Goal: Find specific page/section: Find specific page/section

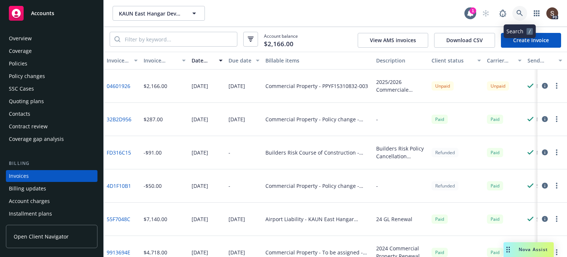
click at [520, 14] on icon at bounding box center [520, 13] width 6 height 6
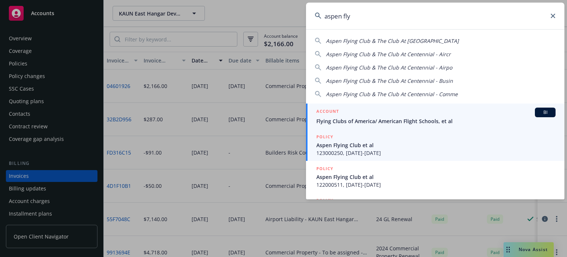
type input "aspen fly"
click at [383, 115] on div "ACCOUNT BI" at bounding box center [436, 113] width 239 height 10
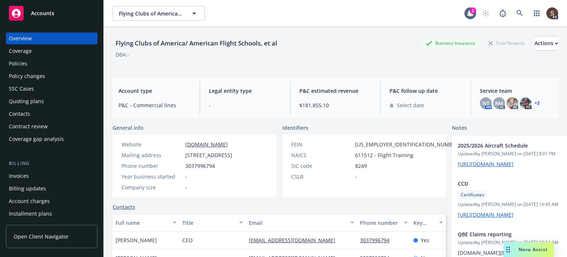
click at [15, 174] on div "Invoices" at bounding box center [19, 176] width 20 height 12
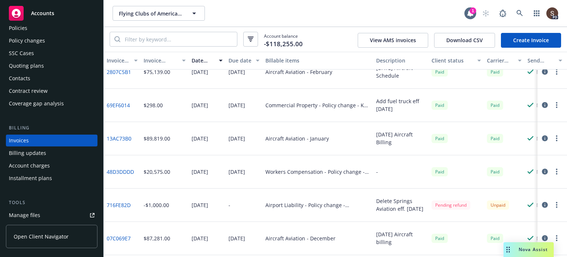
scroll to position [369, 0]
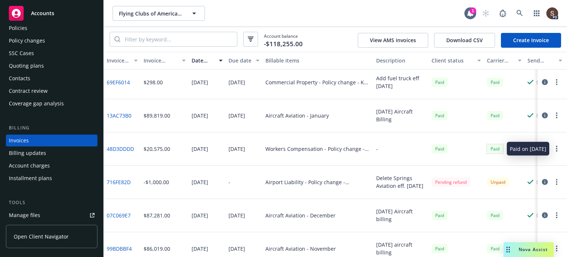
click at [495, 146] on div "Paid" at bounding box center [495, 148] width 16 height 9
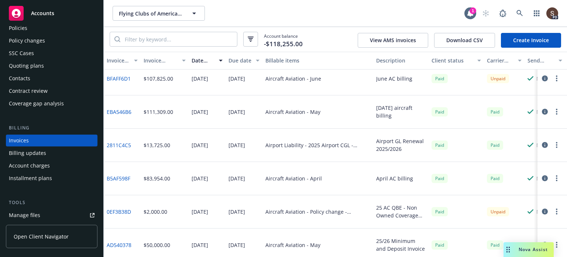
scroll to position [37, 0]
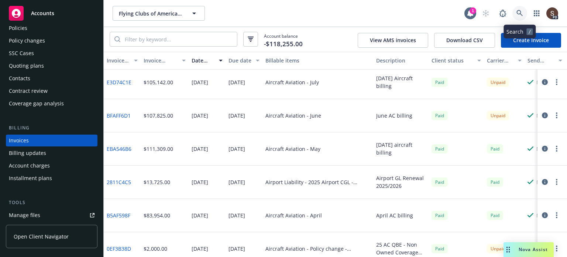
click at [525, 10] on link at bounding box center [520, 13] width 15 height 15
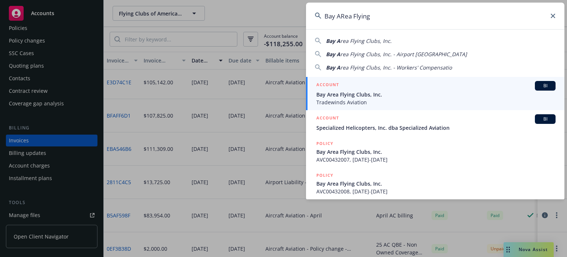
type input "Bay ARea Flying"
click at [366, 91] on span "Bay Area Flying Clubs, Inc." at bounding box center [436, 95] width 239 height 8
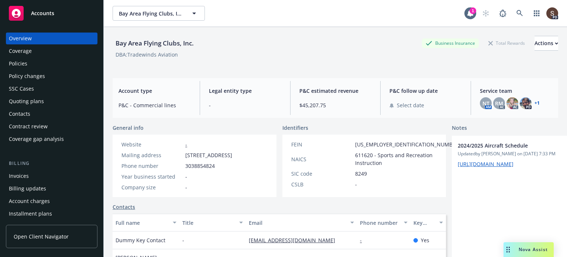
click at [13, 175] on div "Invoices" at bounding box center [19, 176] width 20 height 12
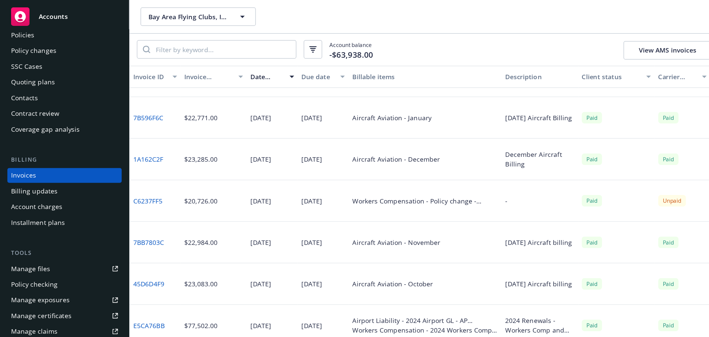
scroll to position [259, 0]
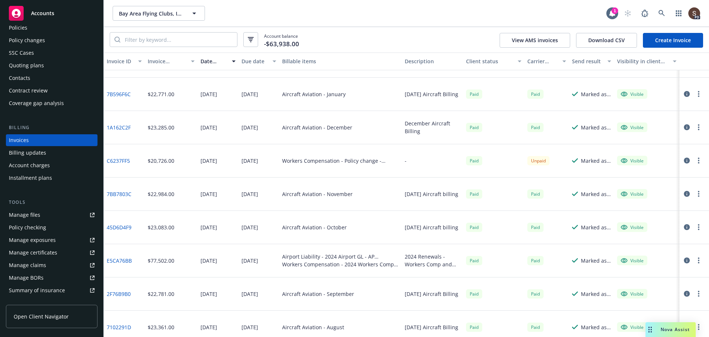
click at [567, 158] on button "button" at bounding box center [699, 160] width 9 height 9
click at [567, 157] on icon "button" at bounding box center [687, 160] width 6 height 6
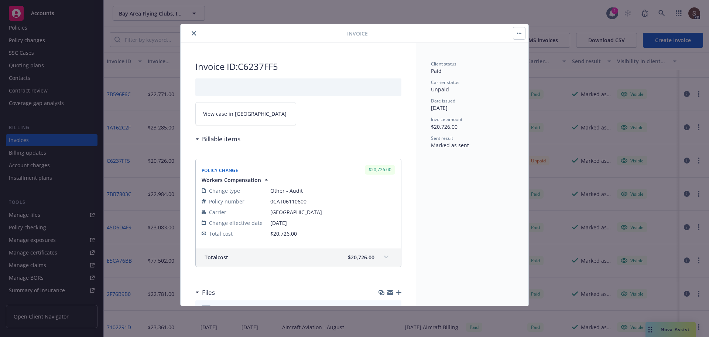
click at [218, 117] on span "View case in [GEOGRAPHIC_DATA]" at bounding box center [244, 114] width 83 height 8
